Goal: Task Accomplishment & Management: Manage account settings

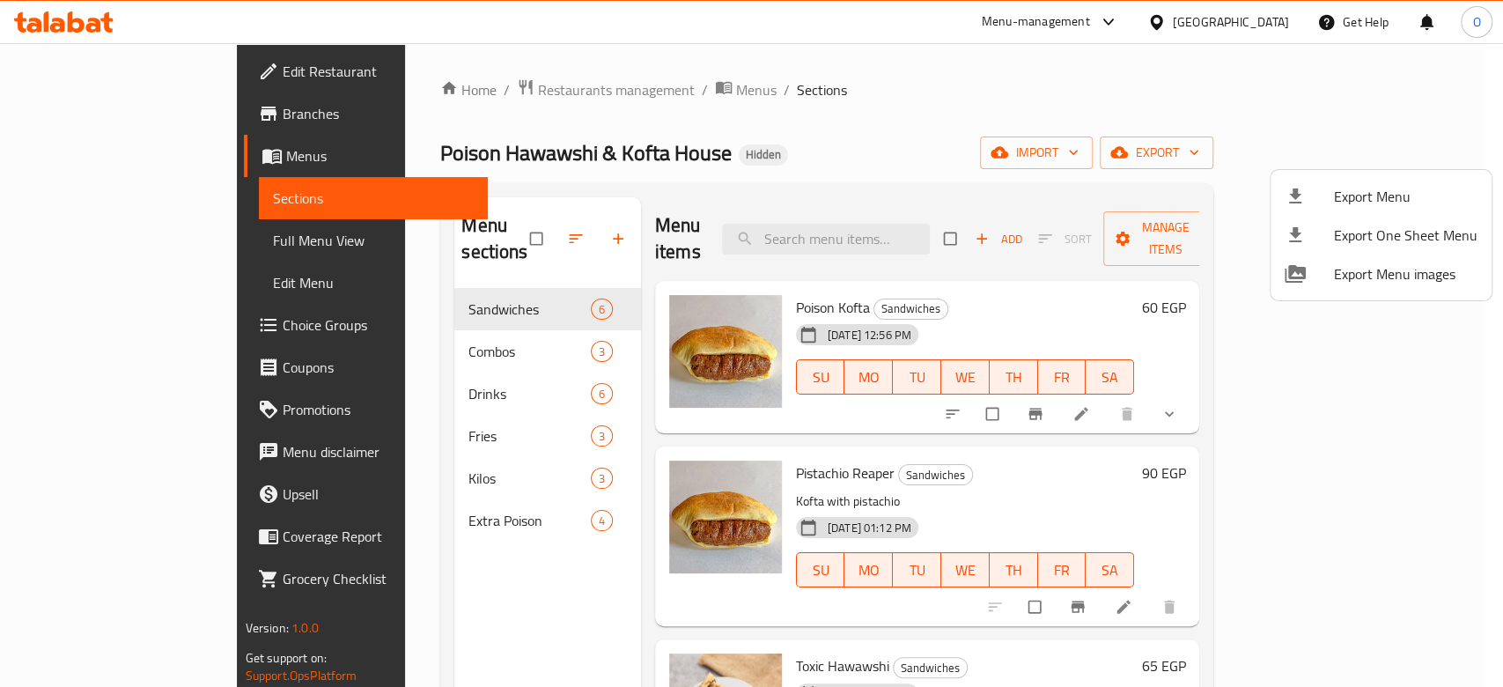
click at [442, 86] on div at bounding box center [751, 343] width 1503 height 687
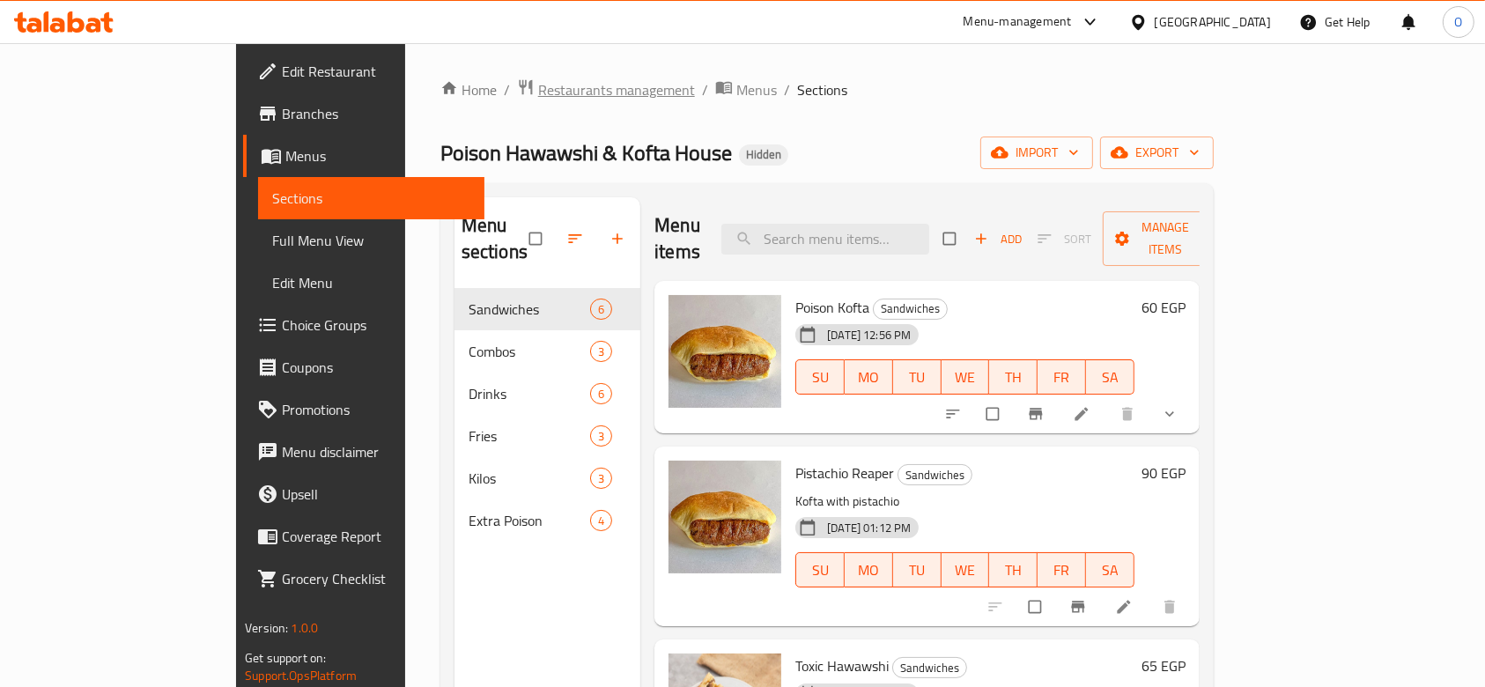
click at [538, 86] on span "Restaurants management" at bounding box center [616, 89] width 157 height 21
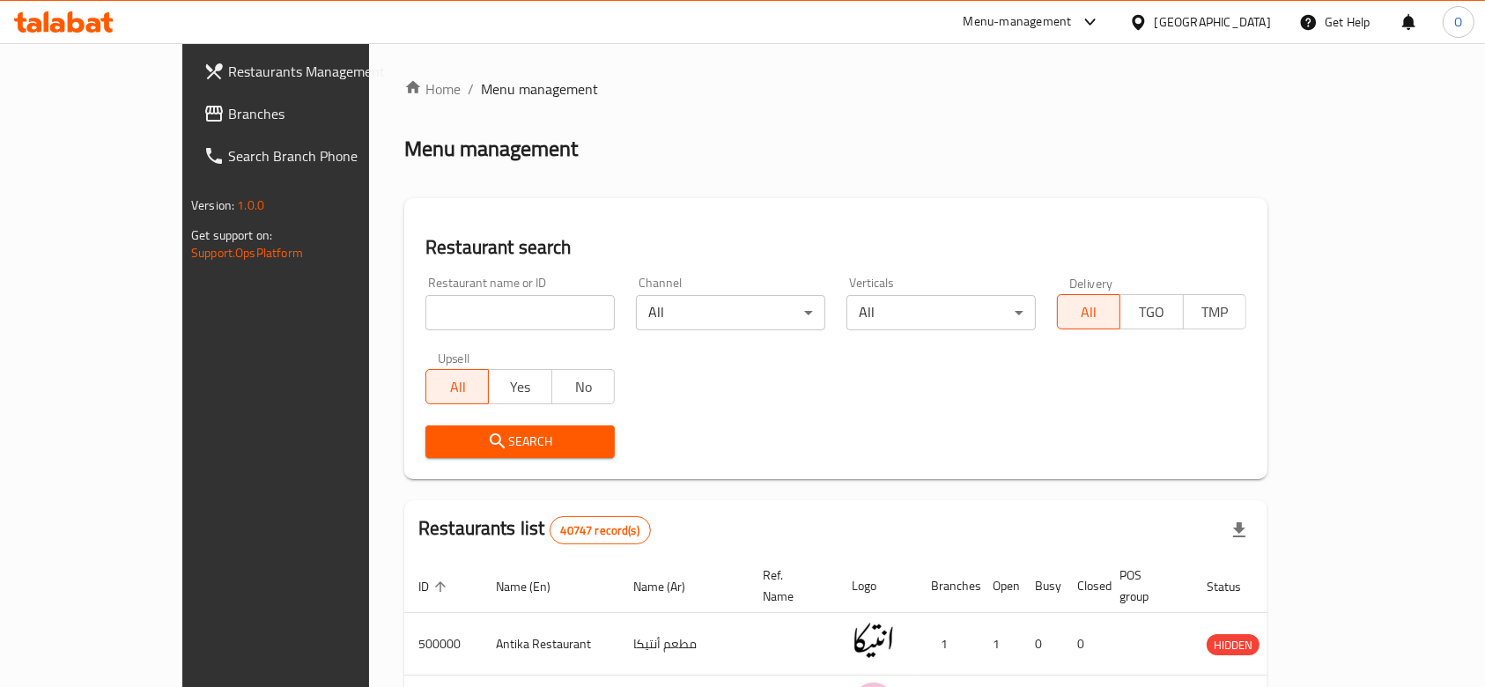
click at [228, 112] on span "Branches" at bounding box center [322, 113] width 188 height 21
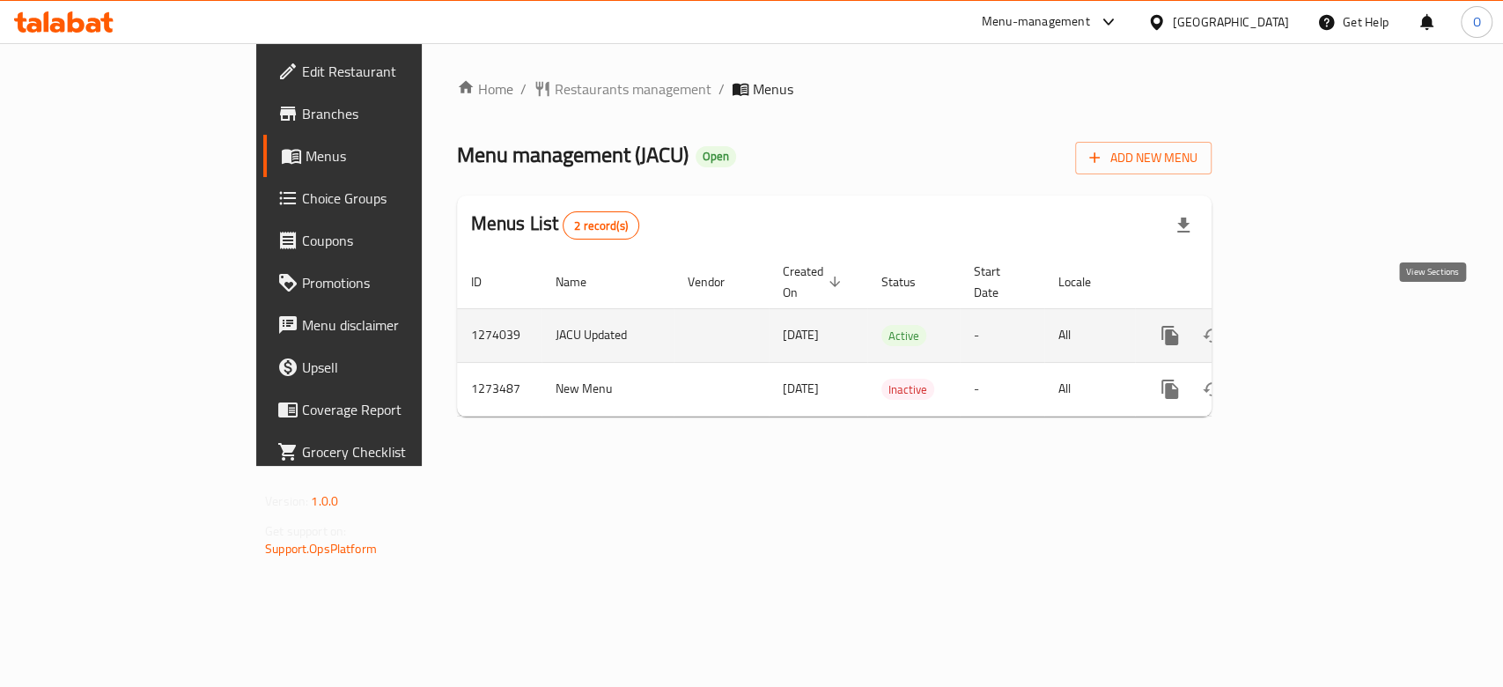
click at [1305, 328] on icon "enhanced table" at bounding box center [1297, 336] width 16 height 16
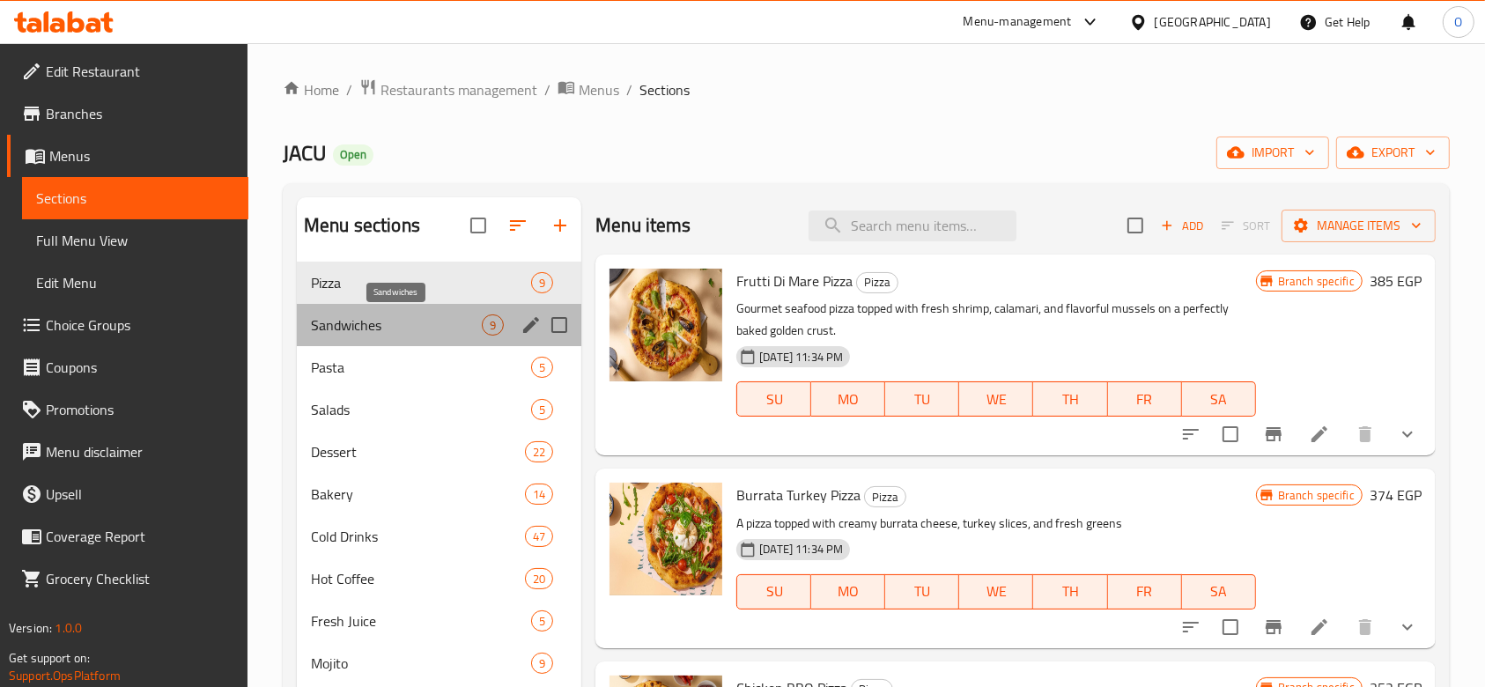
click at [405, 328] on span "Sandwiches" at bounding box center [396, 324] width 171 height 21
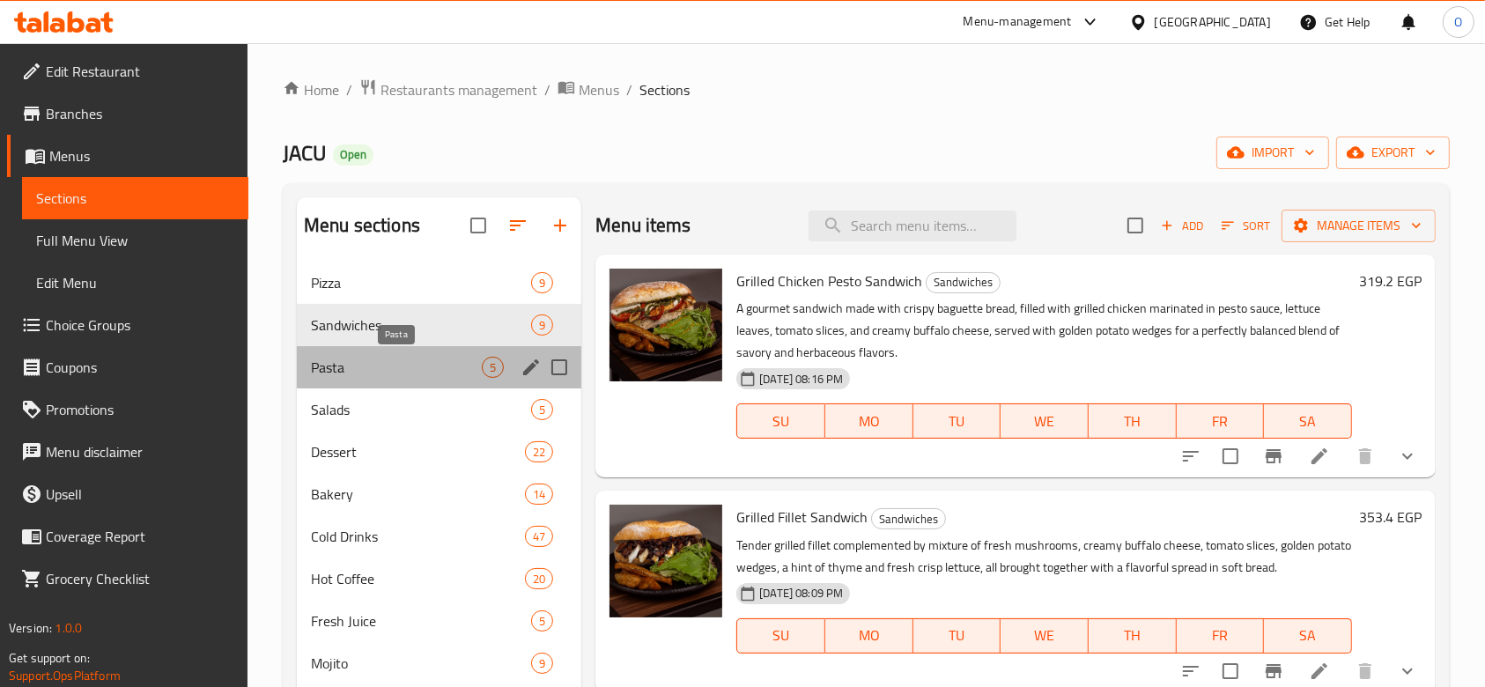
click at [419, 372] on span "Pasta" at bounding box center [396, 367] width 171 height 21
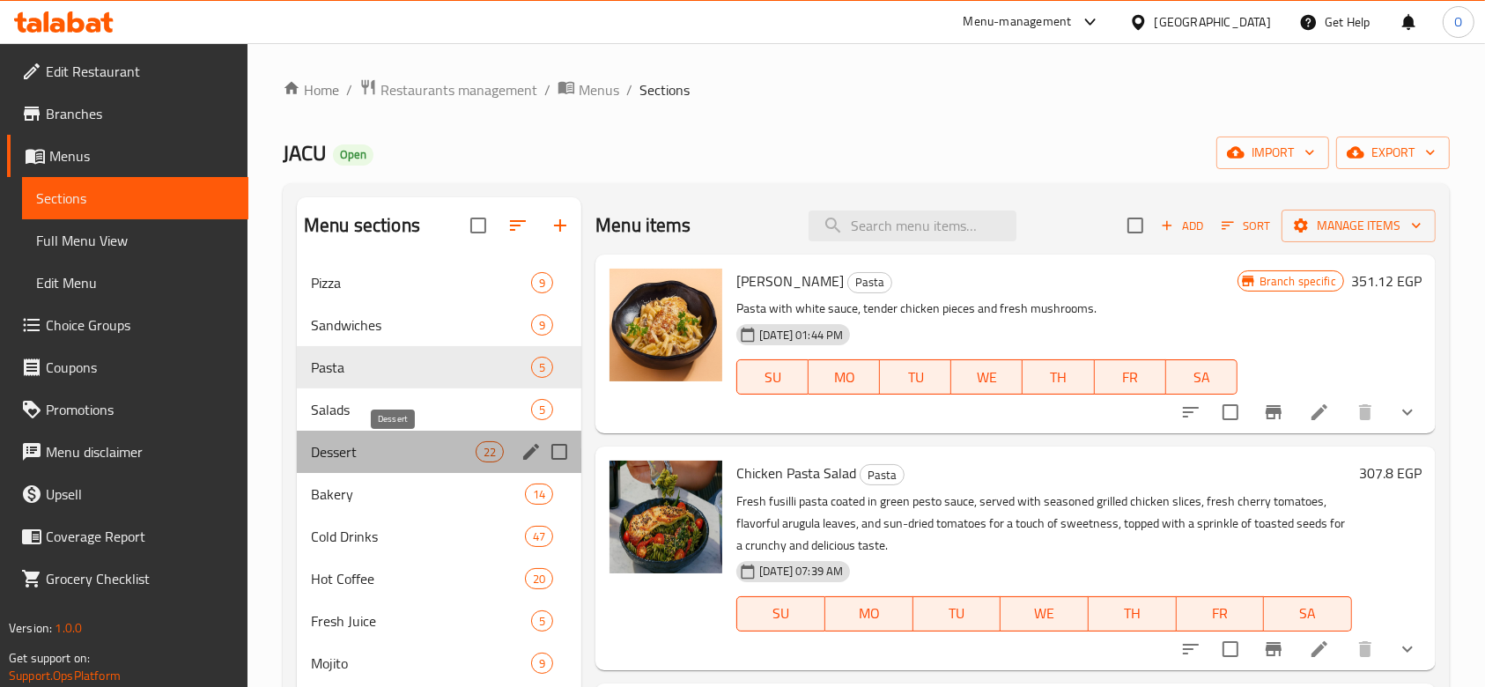
click at [402, 441] on span "Dessert" at bounding box center [393, 451] width 165 height 21
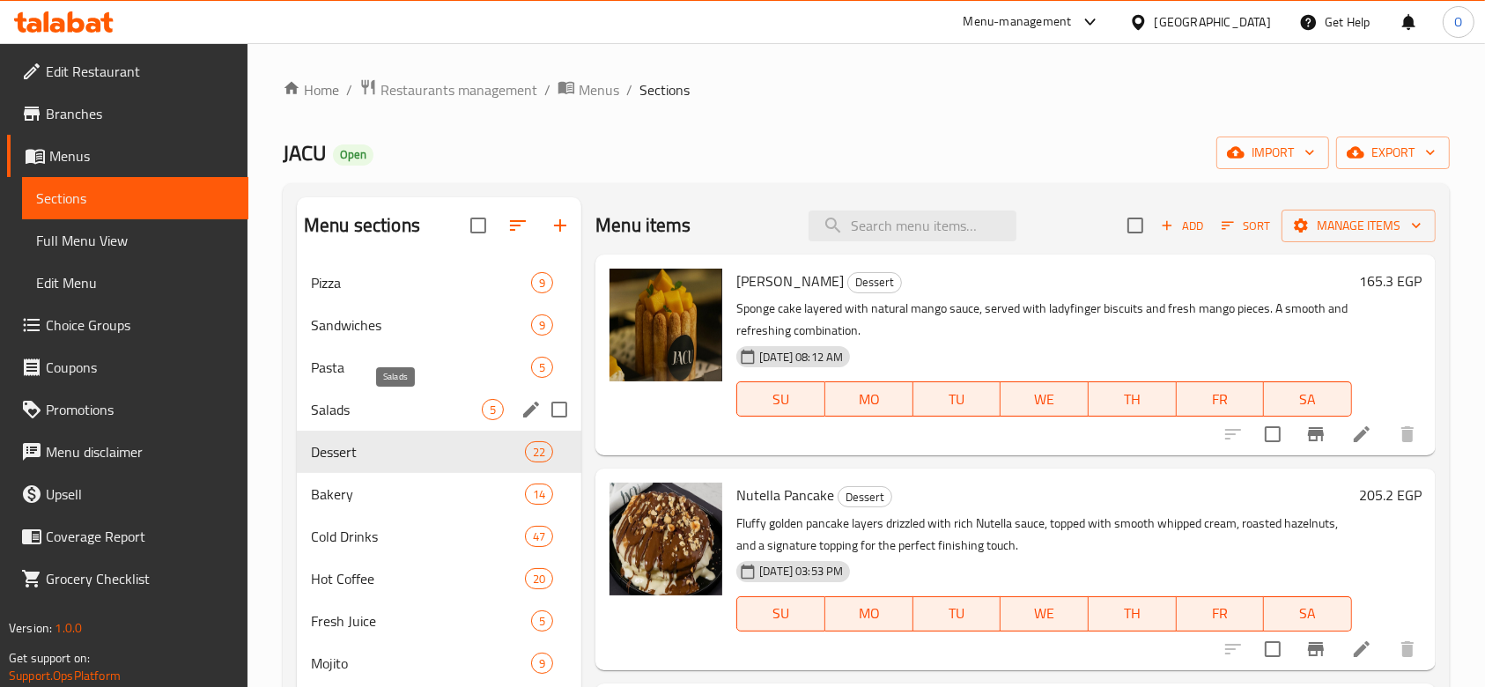
click at [402, 399] on span "Salads" at bounding box center [396, 409] width 171 height 21
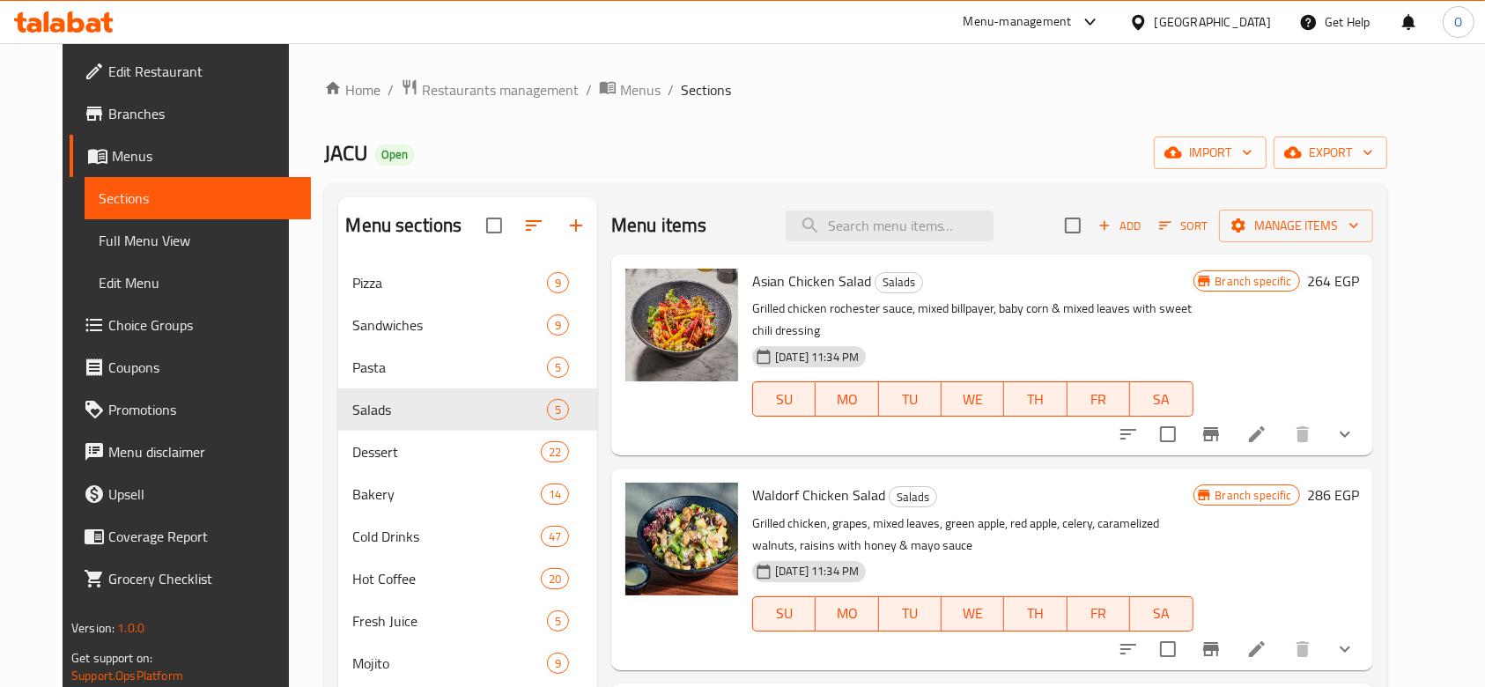
scroll to position [352, 0]
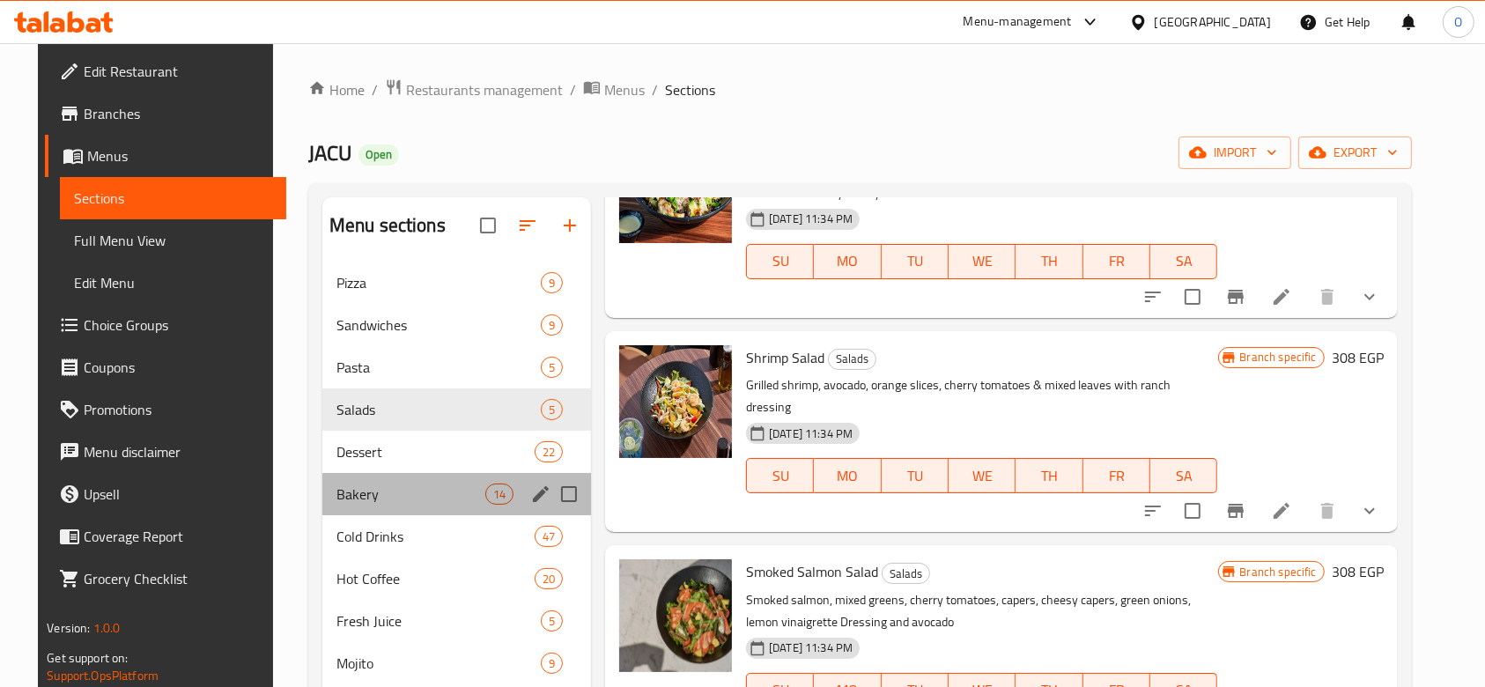
click at [436, 475] on div "Bakery 14" at bounding box center [456, 494] width 269 height 42
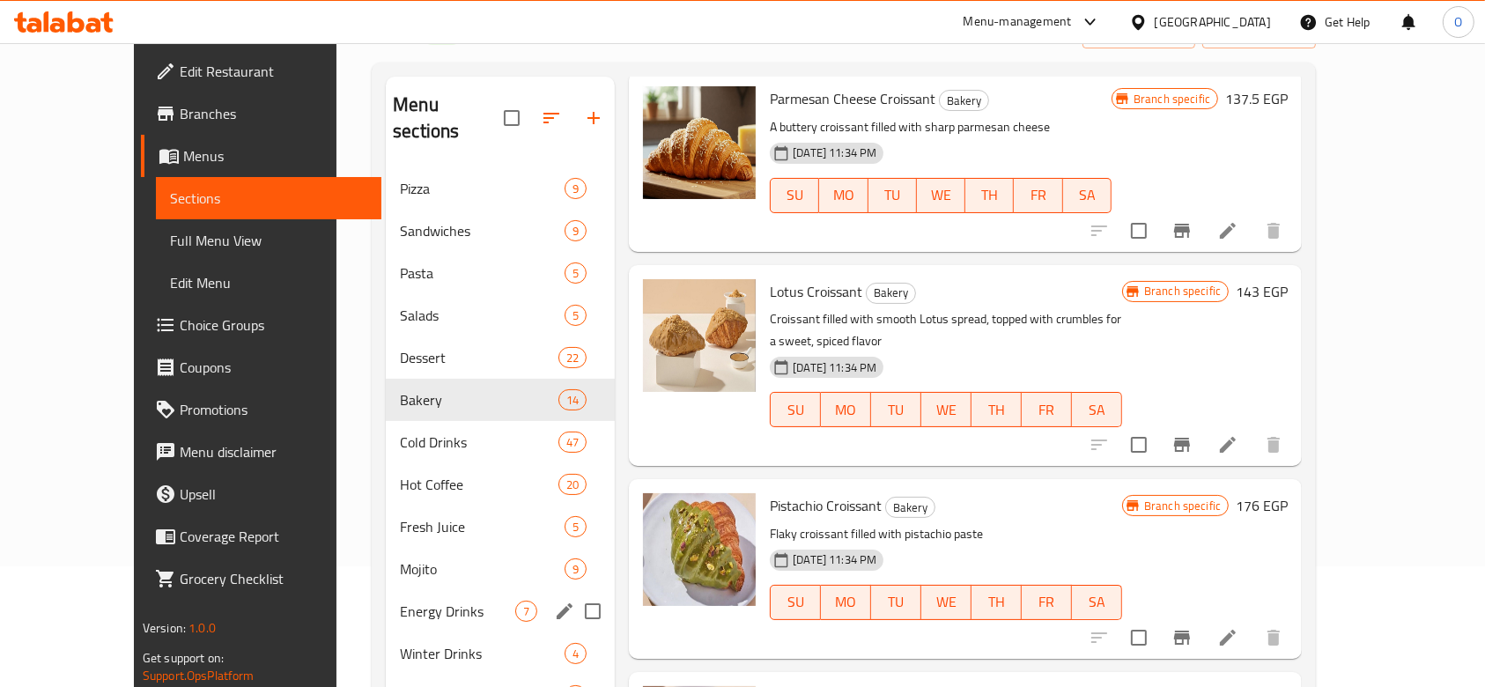
scroll to position [234, 0]
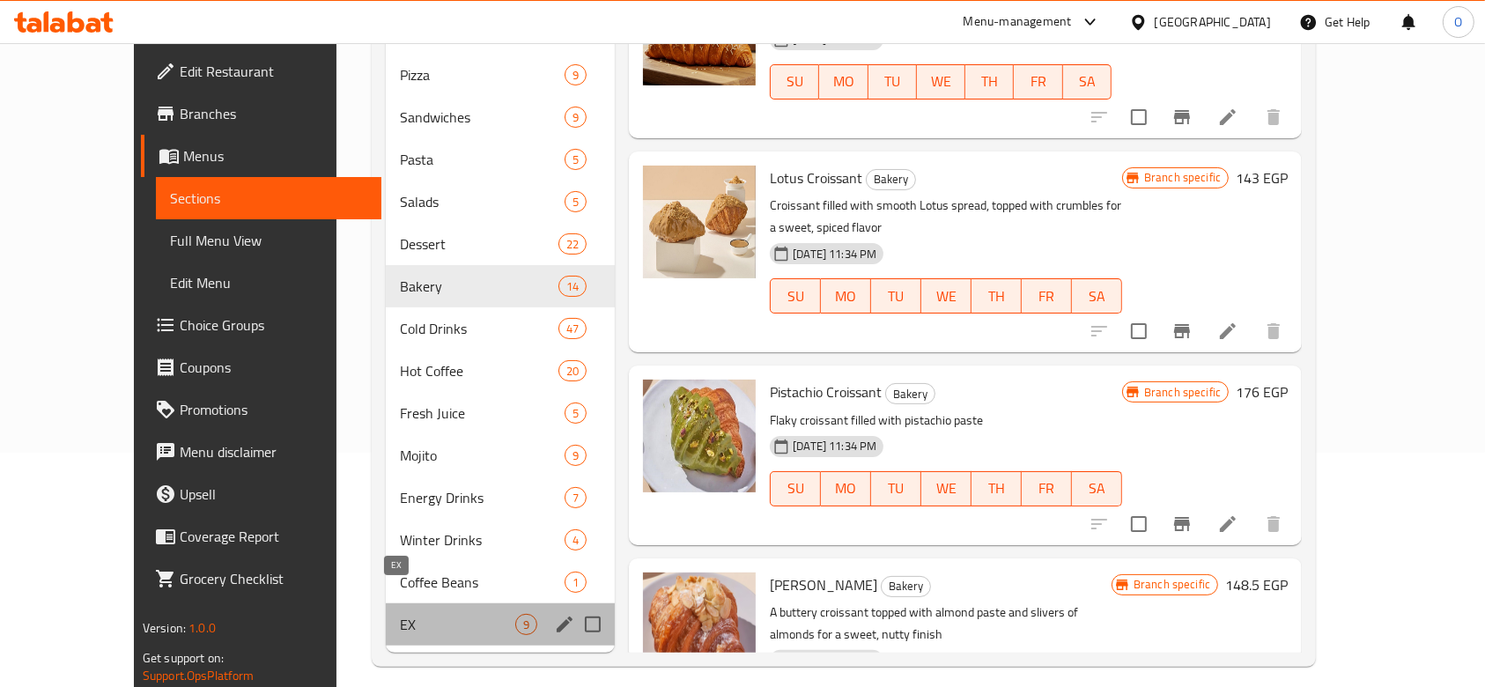
click at [400, 614] on span "EX" at bounding box center [457, 624] width 115 height 21
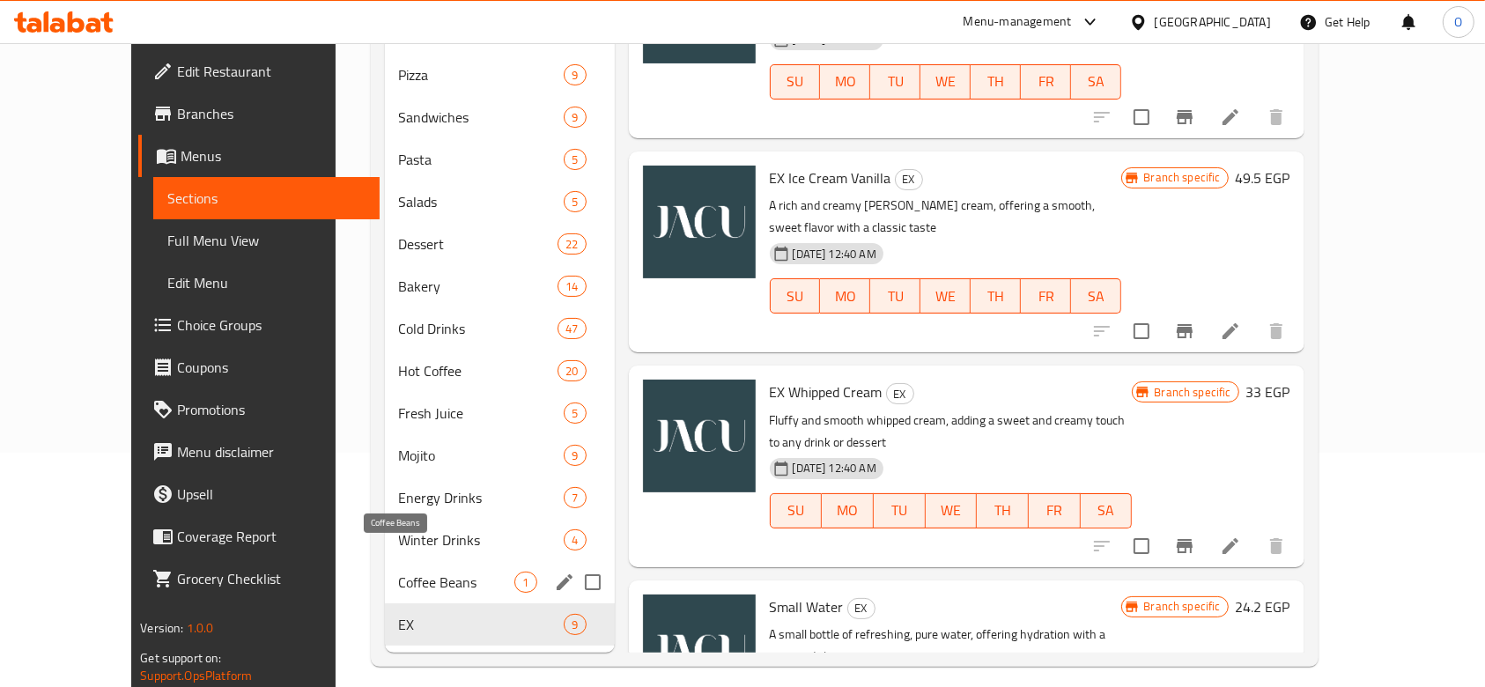
click at [410, 571] on span "Coffee Beans" at bounding box center [457, 581] width 116 height 21
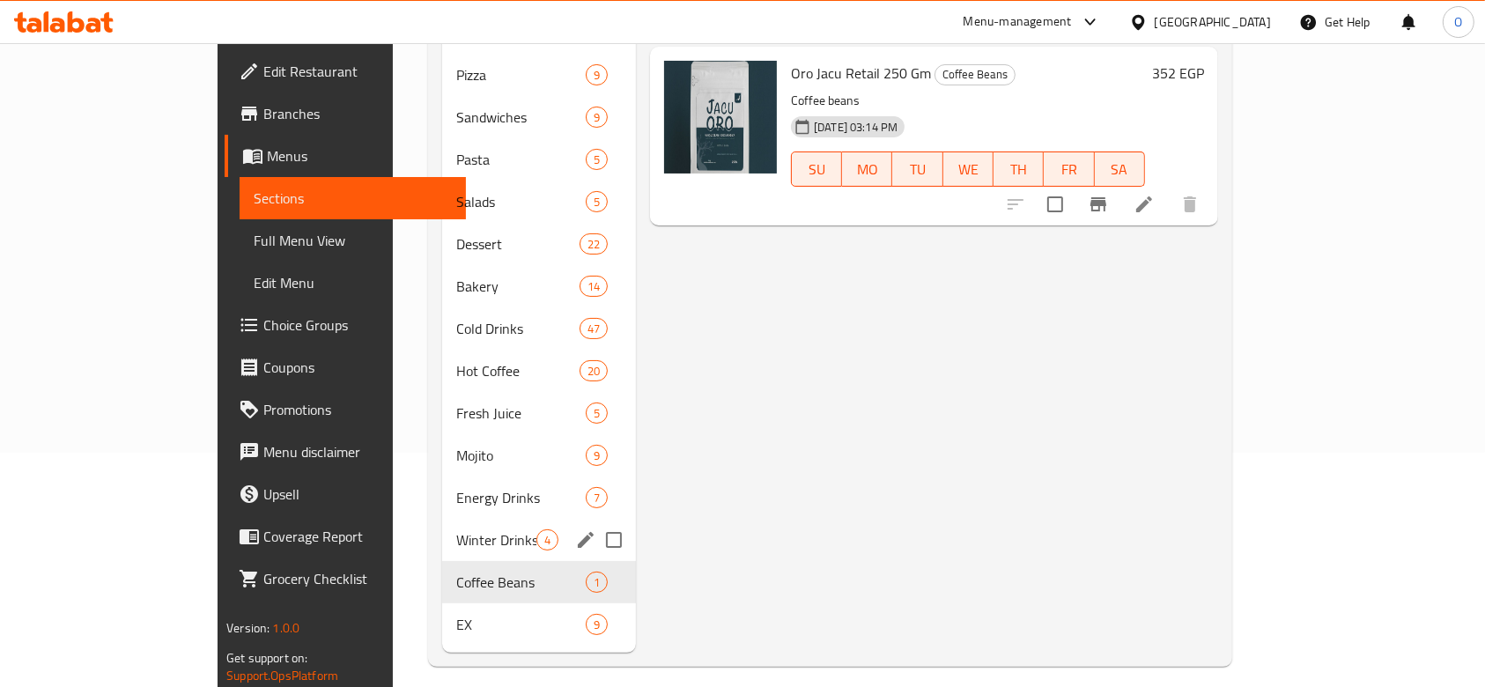
click at [442, 519] on div "Winter Drinks 4" at bounding box center [539, 540] width 194 height 42
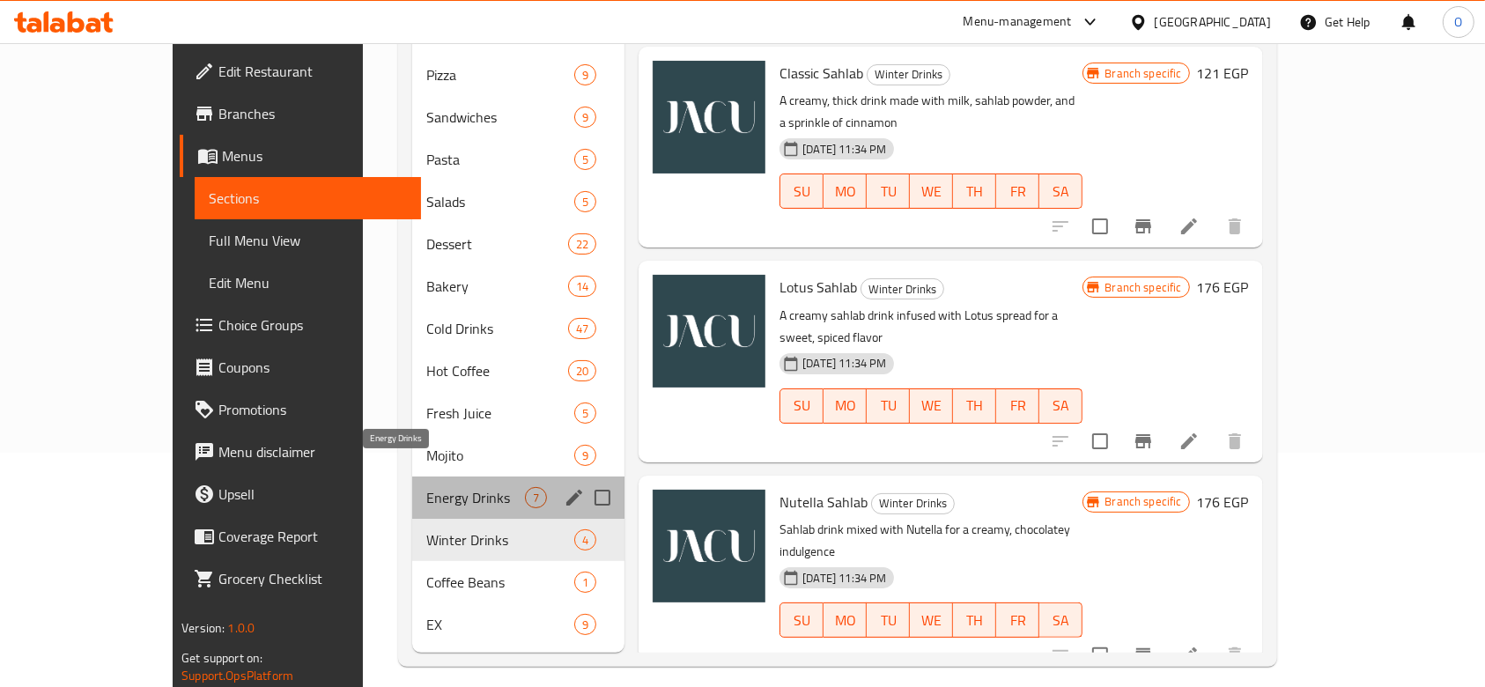
click at [426, 487] on span "Energy Drinks" at bounding box center [475, 497] width 99 height 21
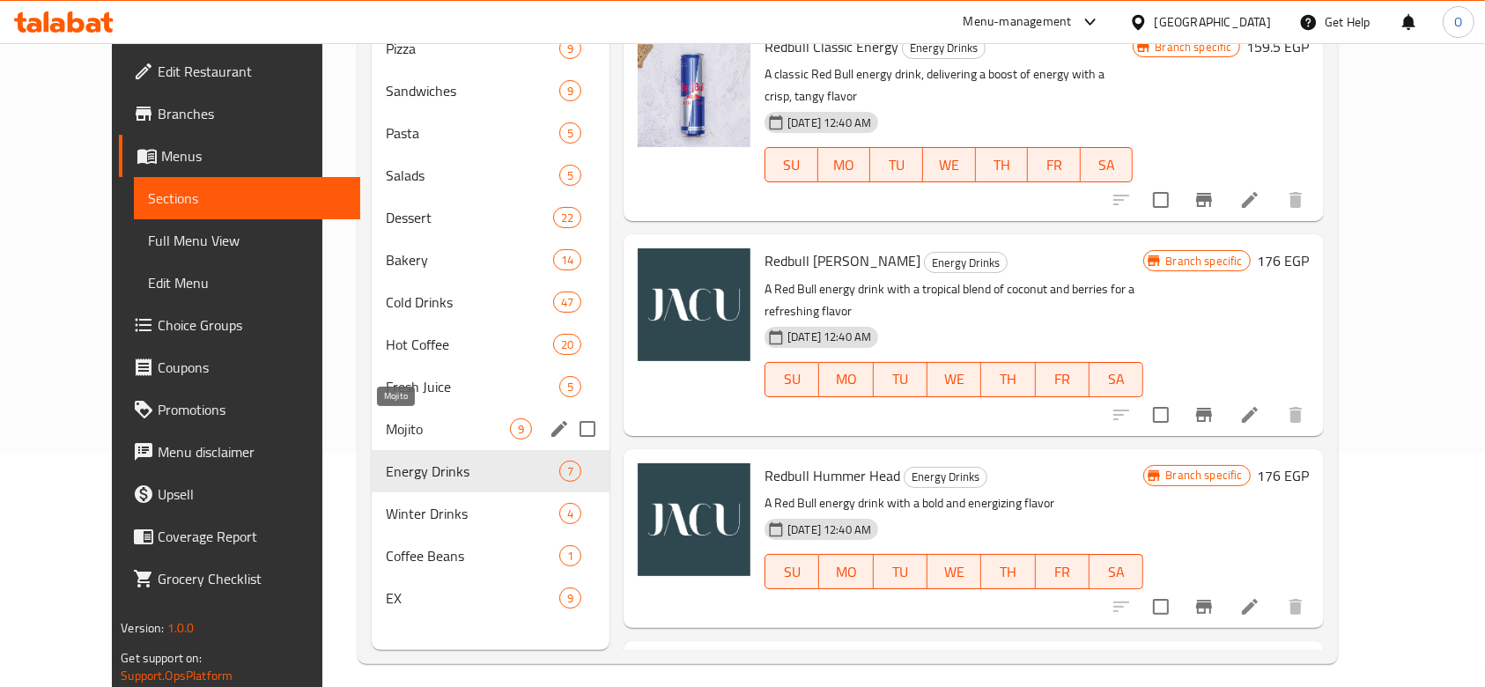
click at [413, 433] on span "Mojito" at bounding box center [448, 428] width 124 height 21
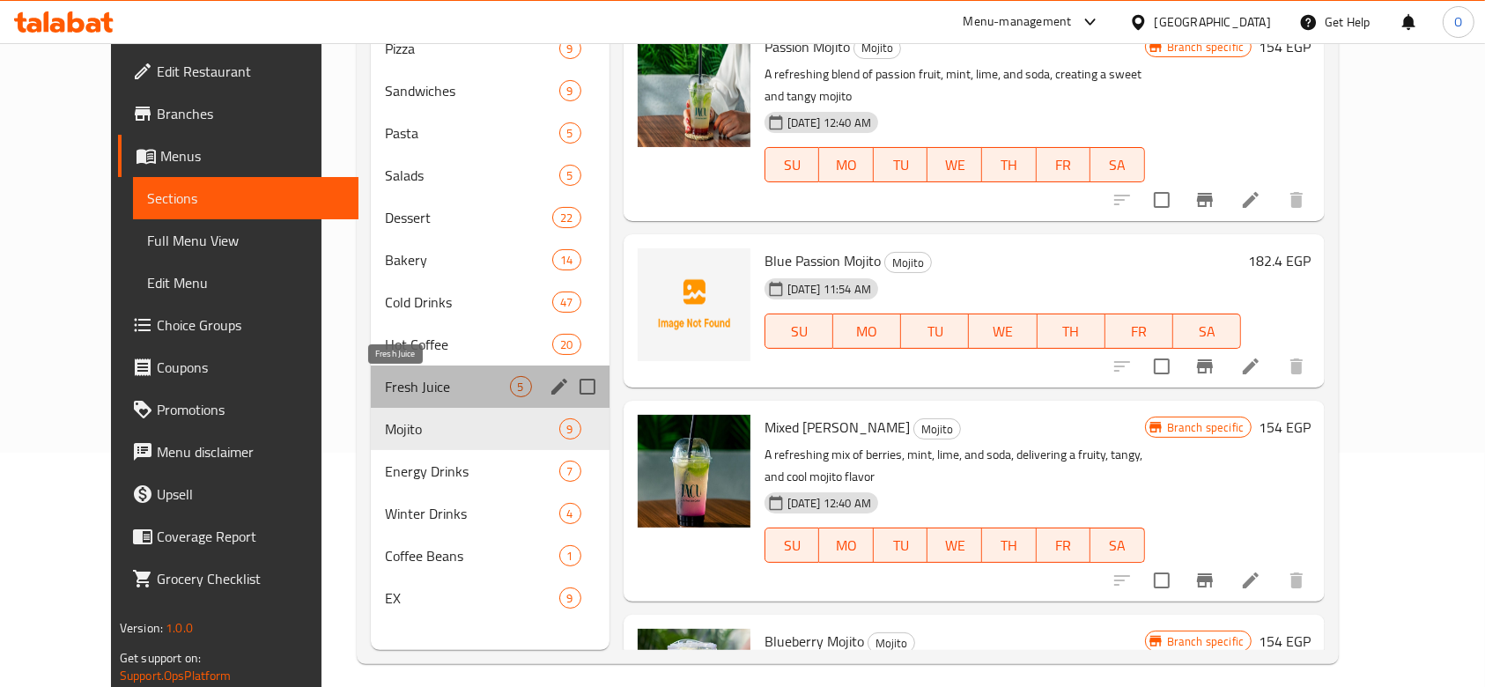
click at [409, 387] on span "Fresh Juice" at bounding box center [447, 386] width 125 height 21
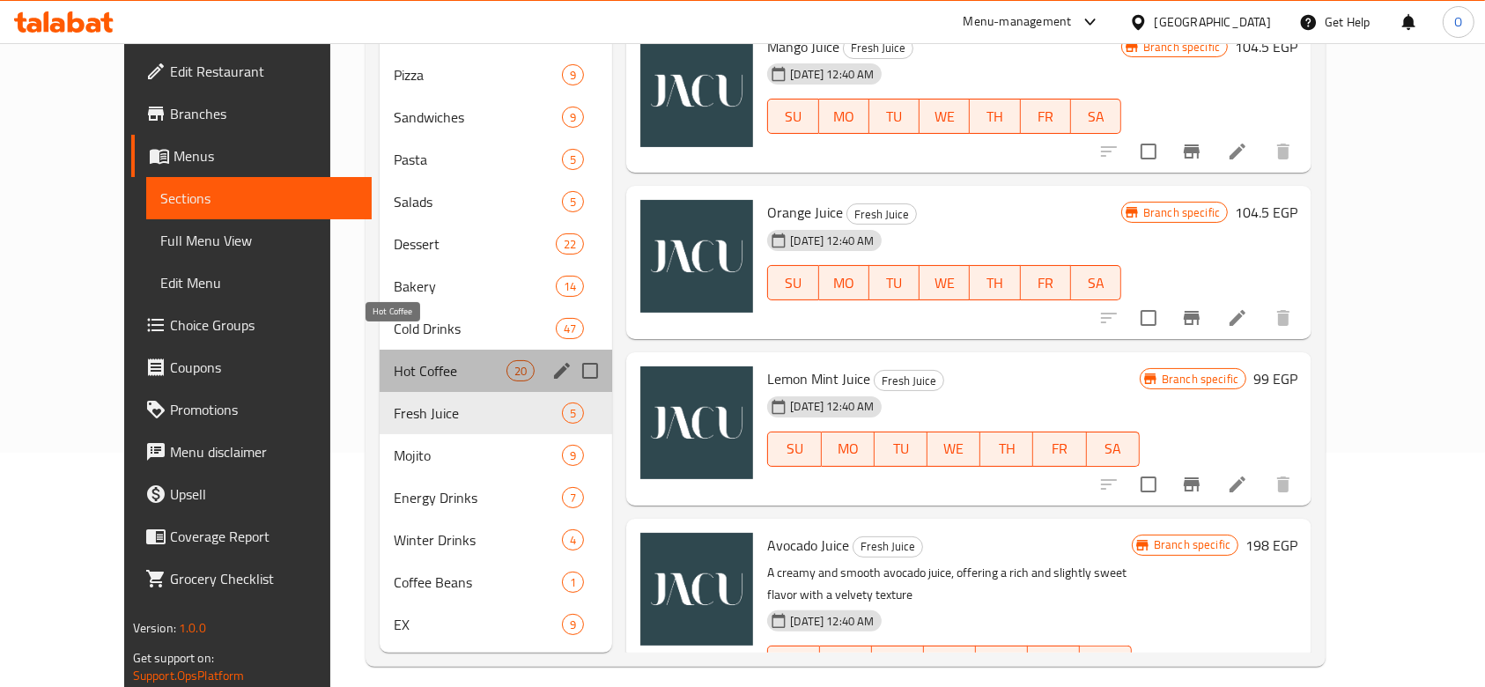
click at [394, 360] on span "Hot Coffee" at bounding box center [450, 370] width 113 height 21
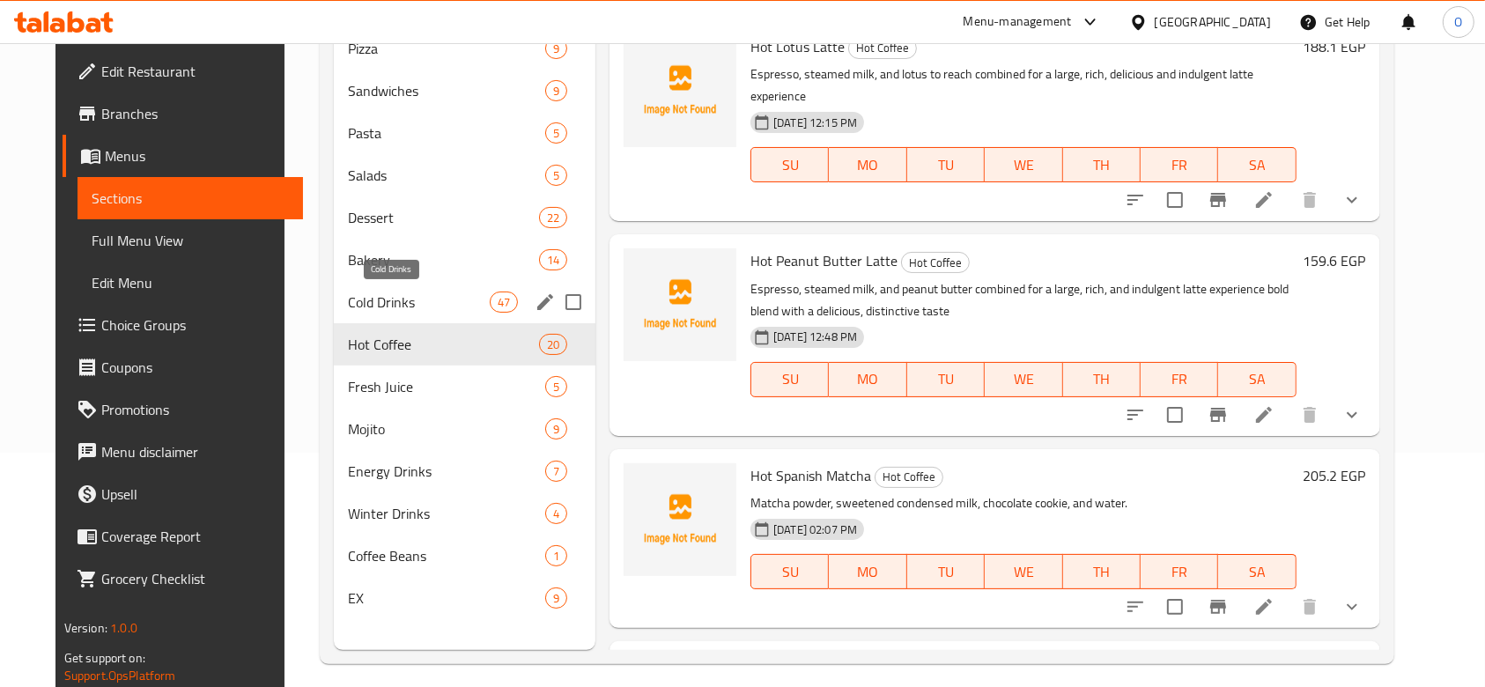
click at [382, 306] on span "Cold Drinks" at bounding box center [419, 301] width 142 height 21
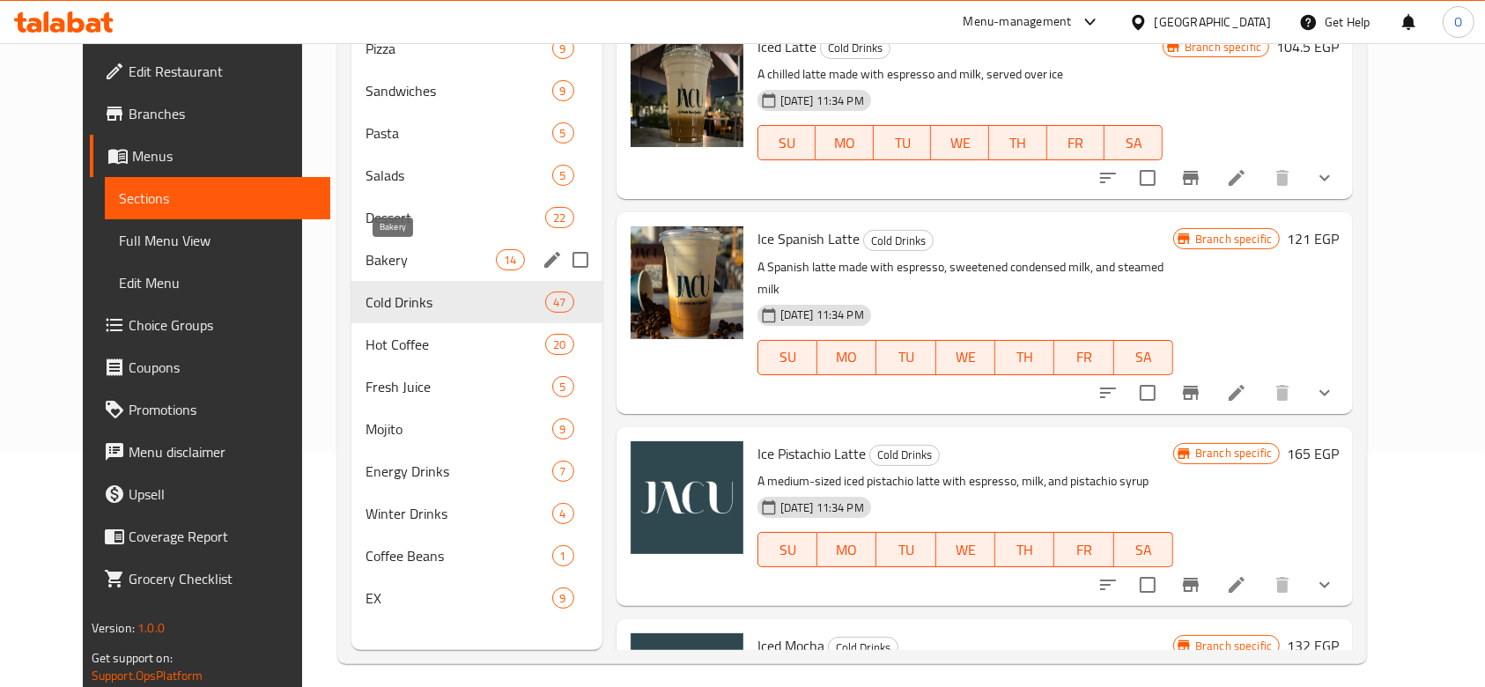
click at [371, 263] on span "Bakery" at bounding box center [430, 259] width 130 height 21
